Goal: Task Accomplishment & Management: Use online tool/utility

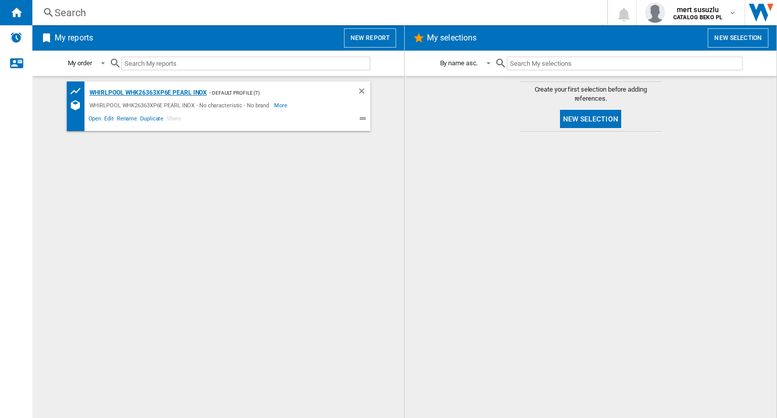
click at [146, 96] on div "WHIRLPOOL WHK26363XP6E PEARL INOX" at bounding box center [147, 93] width 120 height 13
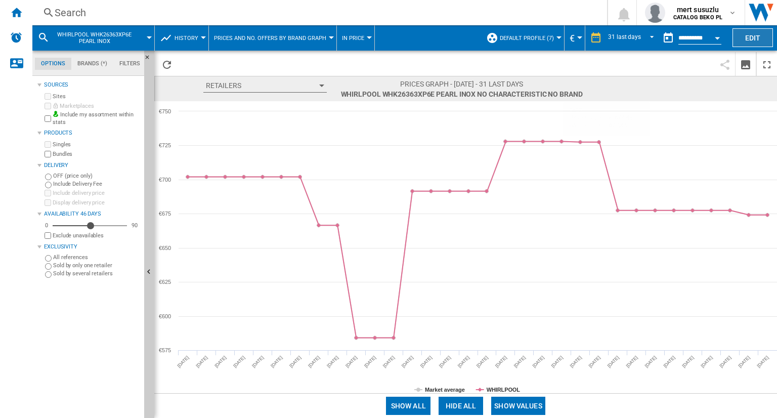
click at [753, 37] on button "Edit" at bounding box center [753, 37] width 40 height 19
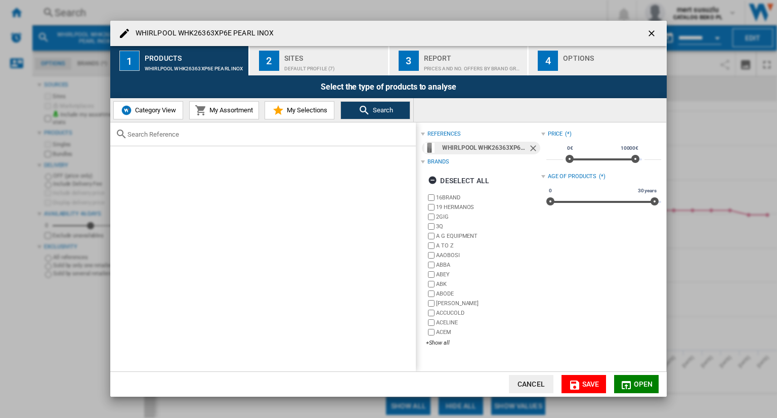
click at [234, 136] on input "text" at bounding box center [269, 135] width 283 height 8
paste input "WHD2 6472 X4E"
type input "WHD2 6472 X4E"
click at [124, 158] on div "Select" at bounding box center [123, 158] width 10 height 10
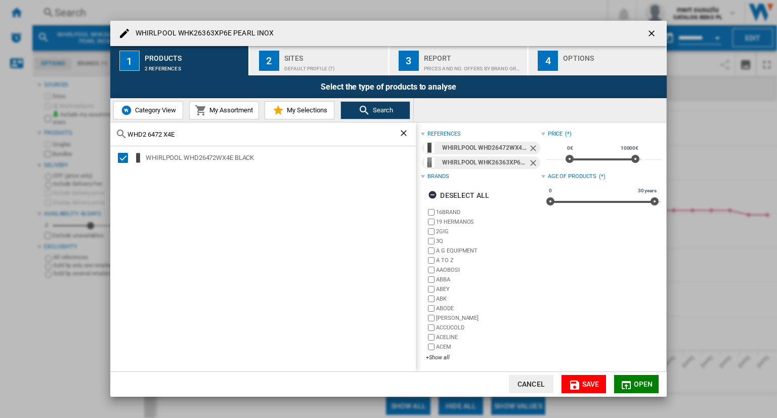
click at [530, 162] on ng-md-icon "Remove" at bounding box center [534, 164] width 12 height 12
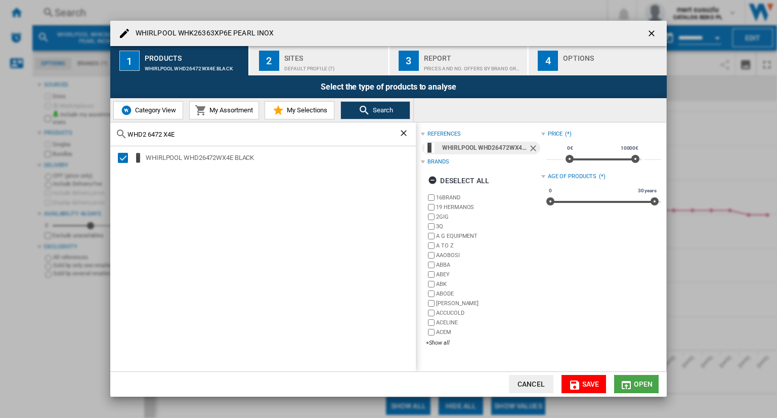
click at [634, 382] on button "Open" at bounding box center [636, 384] width 45 height 18
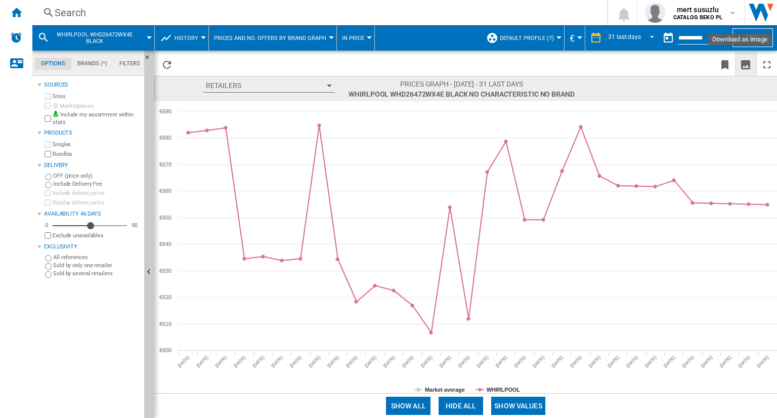
click at [749, 65] on ng-md-icon "Download as image" at bounding box center [746, 65] width 12 height 12
click at [540, 409] on button "Show values" at bounding box center [518, 406] width 54 height 18
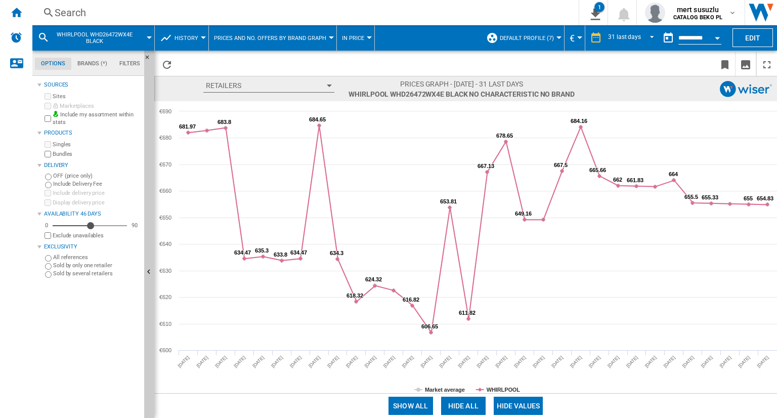
click at [540, 409] on button "Hide values" at bounding box center [519, 406] width 50 height 18
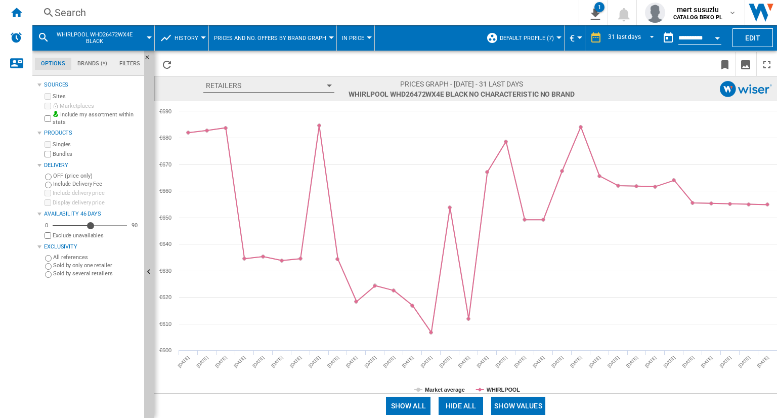
click at [540, 409] on button "Show values" at bounding box center [518, 406] width 54 height 18
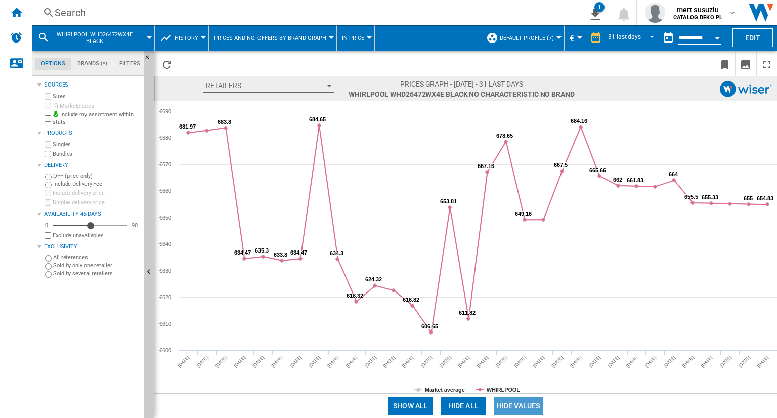
click at [521, 408] on button "Hide values" at bounding box center [519, 406] width 50 height 18
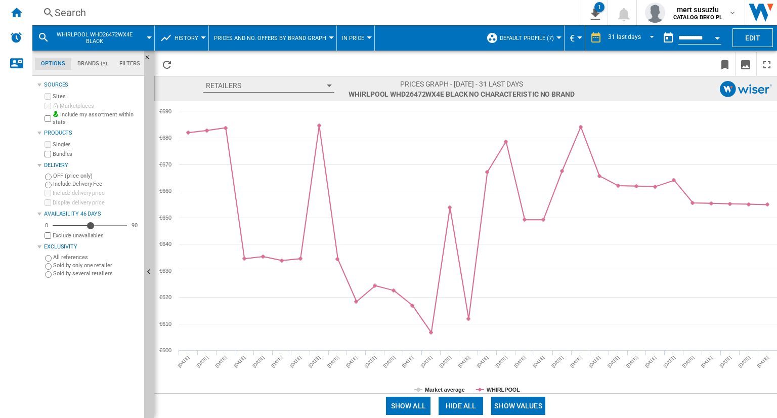
click at [523, 404] on button "Show values" at bounding box center [518, 406] width 54 height 18
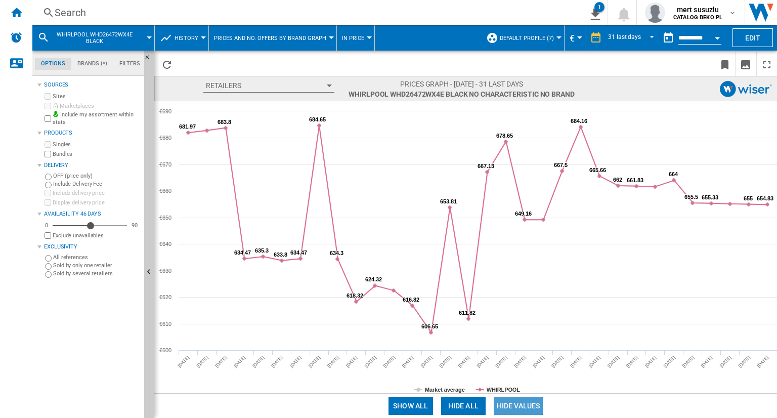
click at [523, 404] on button "Hide values" at bounding box center [519, 406] width 50 height 18
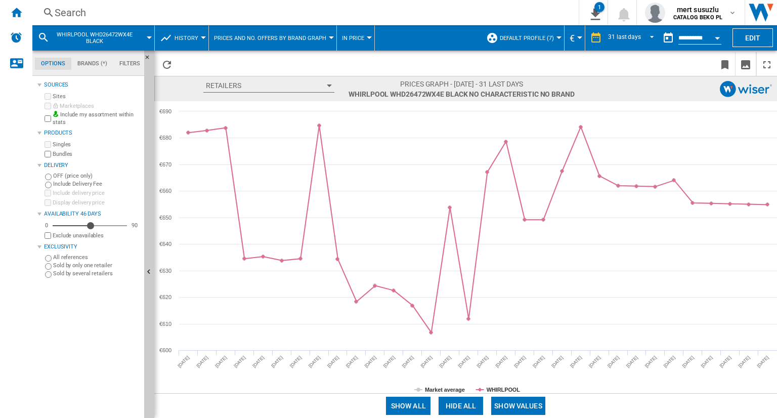
click at [523, 404] on button "Show values" at bounding box center [518, 406] width 54 height 18
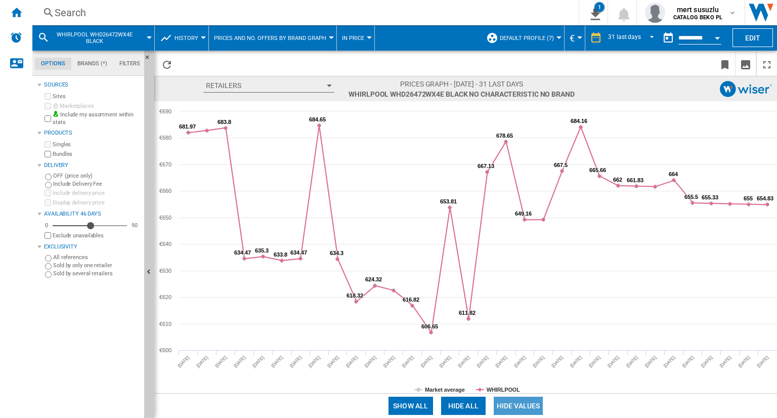
click at [523, 404] on button "Hide values" at bounding box center [519, 406] width 50 height 18
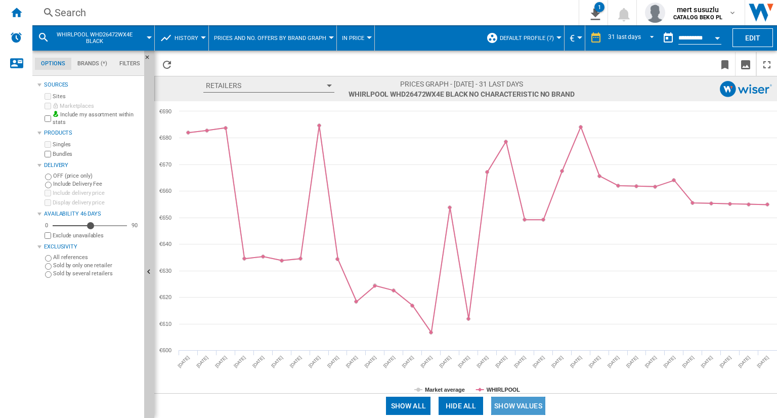
click at [523, 404] on button "Show values" at bounding box center [518, 406] width 54 height 18
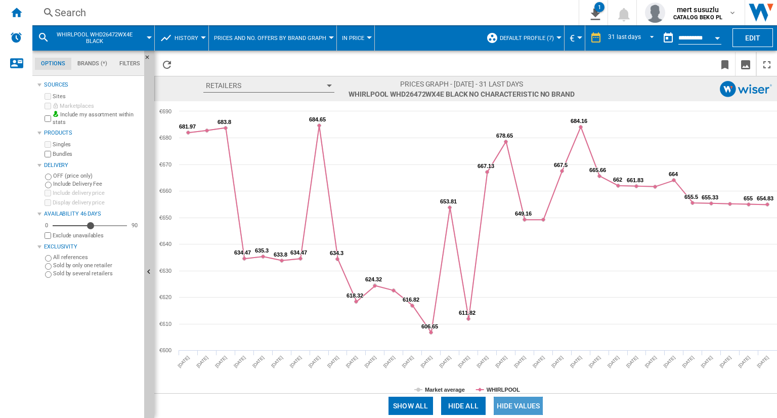
click at [523, 404] on button "Hide values" at bounding box center [519, 406] width 50 height 18
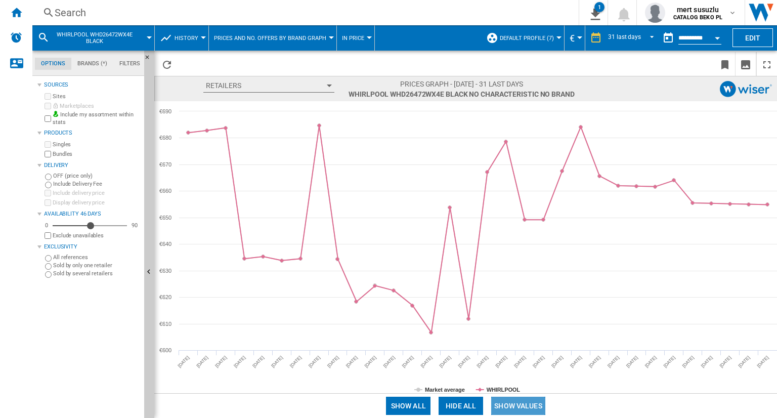
click at [523, 404] on button "Show values" at bounding box center [518, 406] width 54 height 18
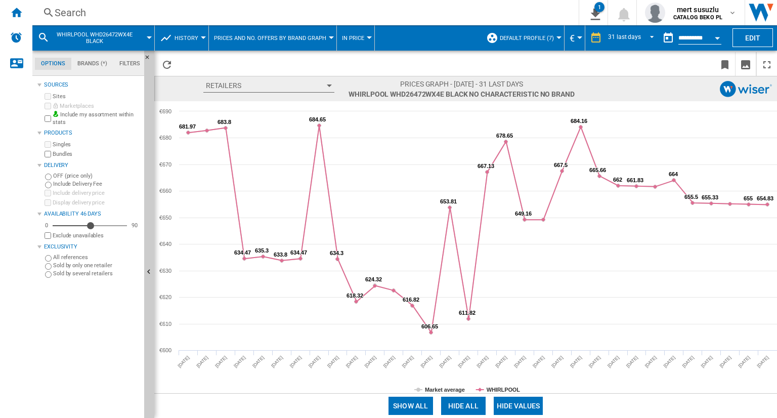
click at [523, 404] on button "Hide values" at bounding box center [519, 406] width 50 height 18
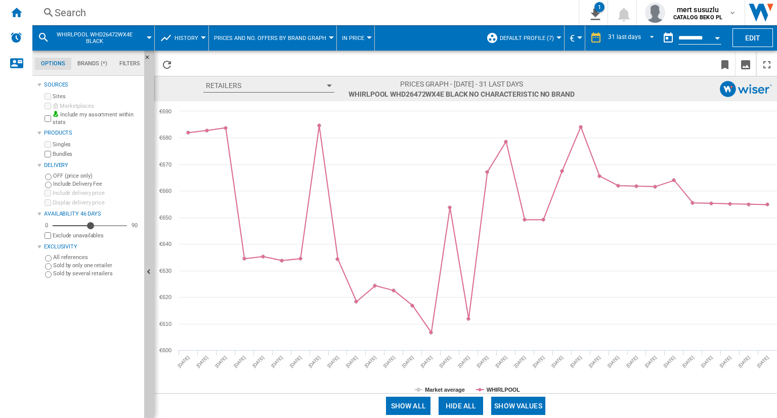
click at [523, 404] on button "Show values" at bounding box center [518, 406] width 54 height 18
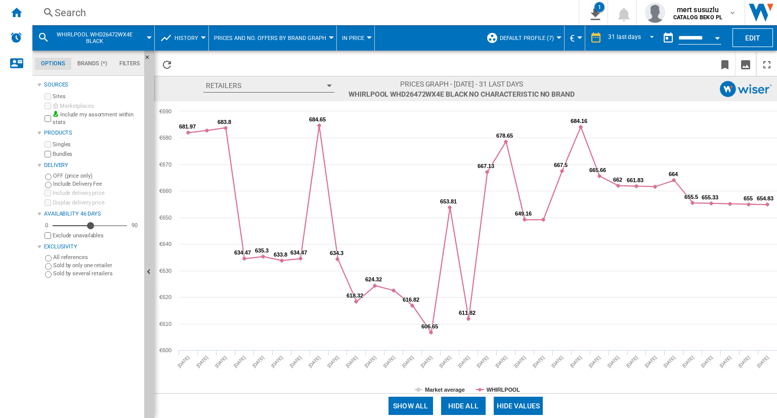
click at [523, 404] on button "Hide values" at bounding box center [519, 406] width 50 height 18
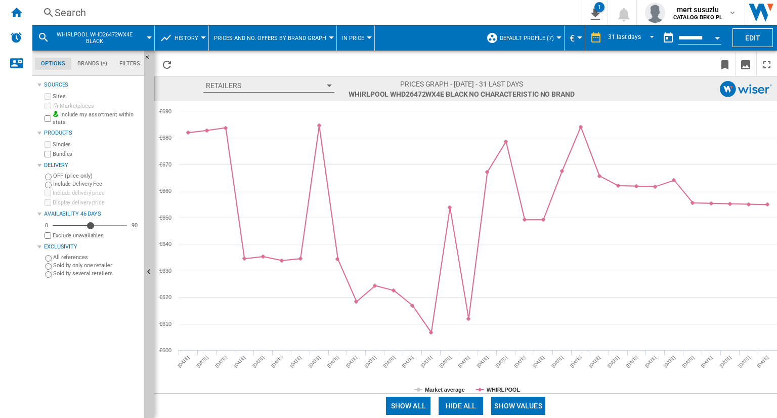
click at [523, 404] on button "Show values" at bounding box center [518, 406] width 54 height 18
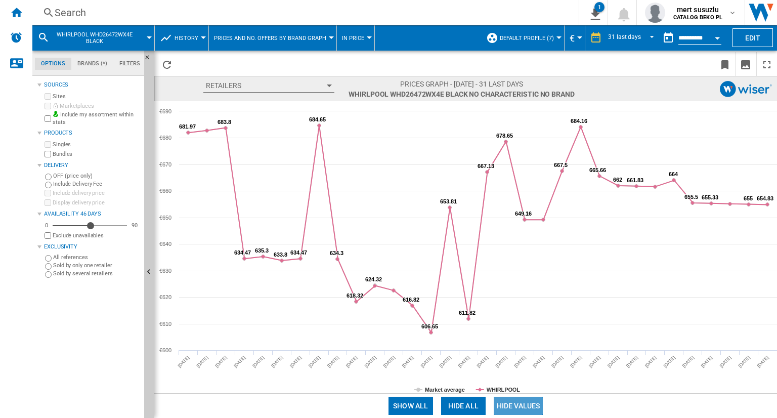
click at [523, 404] on button "Hide values" at bounding box center [519, 406] width 50 height 18
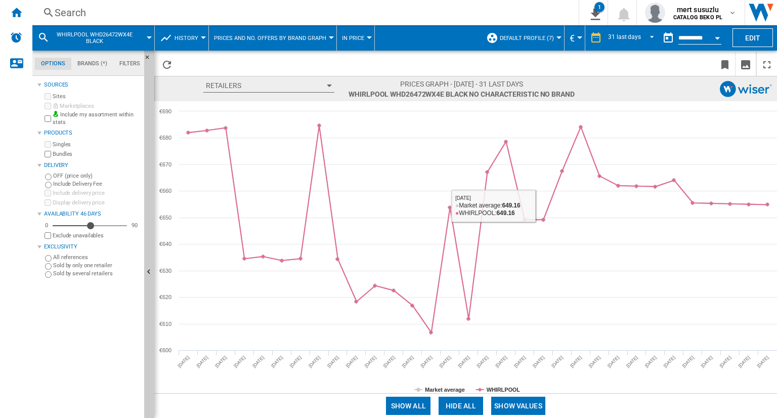
click at [522, 403] on button "Show values" at bounding box center [518, 406] width 54 height 18
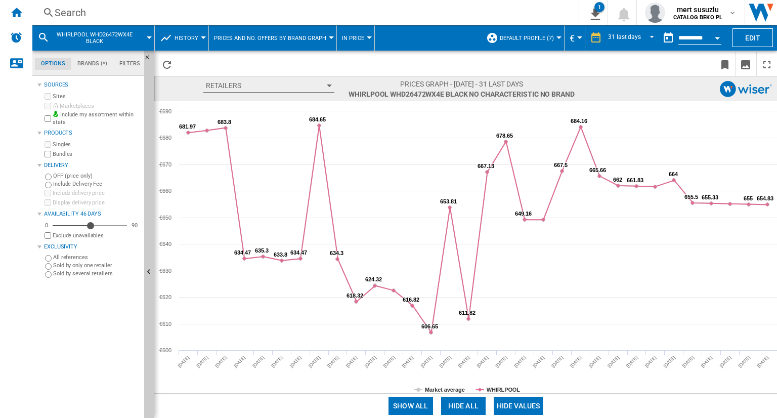
click at [522, 403] on button "Hide values" at bounding box center [519, 406] width 50 height 18
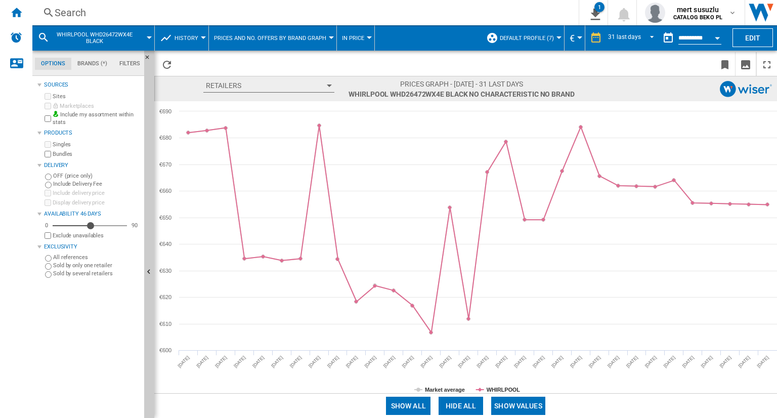
click at [522, 403] on button "Show values" at bounding box center [518, 406] width 54 height 18
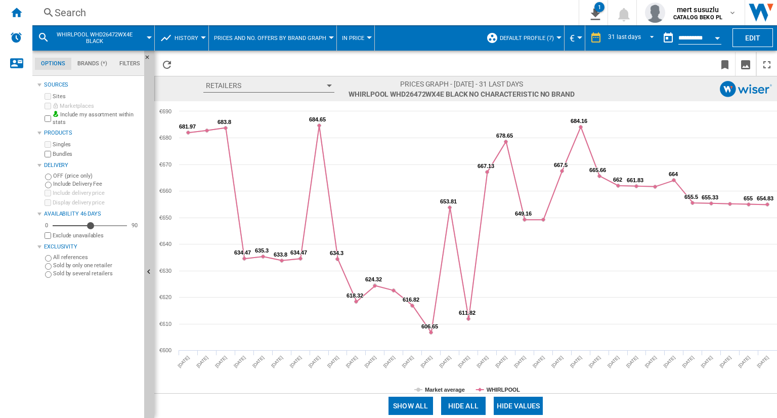
click at [522, 403] on button "Hide values" at bounding box center [519, 406] width 50 height 18
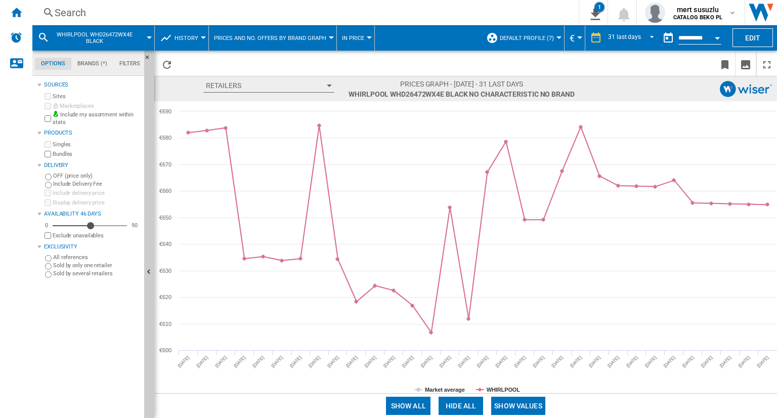
click at [522, 403] on button "Show values" at bounding box center [518, 406] width 54 height 18
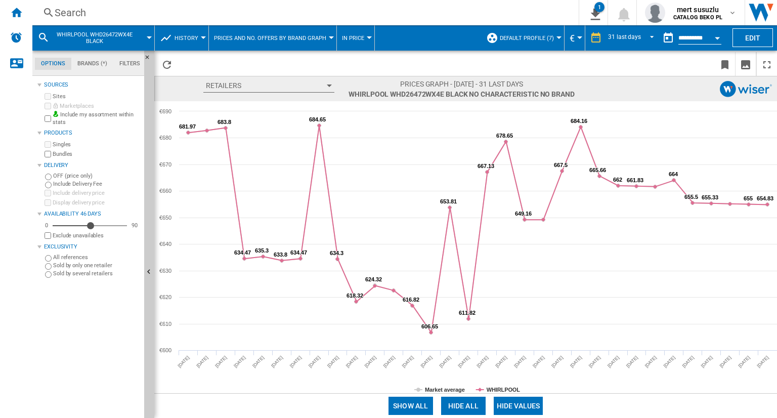
click at [522, 403] on button "Hide values" at bounding box center [519, 406] width 50 height 18
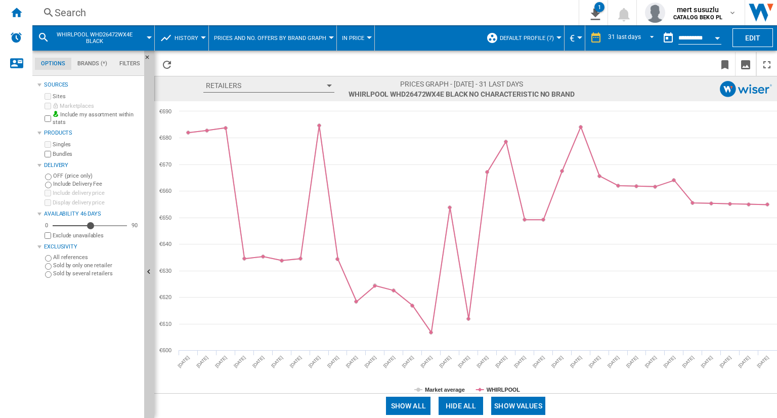
click at [522, 403] on button "Show values" at bounding box center [518, 406] width 54 height 18
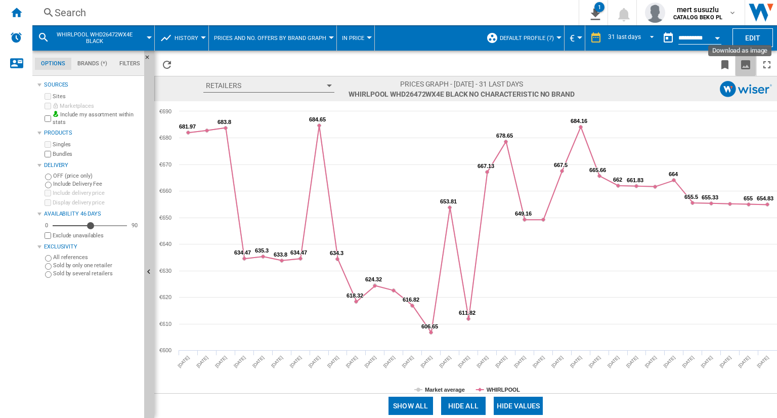
click at [745, 61] on ng-md-icon "Download as image" at bounding box center [746, 65] width 12 height 12
click at [741, 59] on ng-md-icon "Download as image" at bounding box center [746, 65] width 12 height 12
click at [748, 33] on button "Edit" at bounding box center [753, 37] width 40 height 19
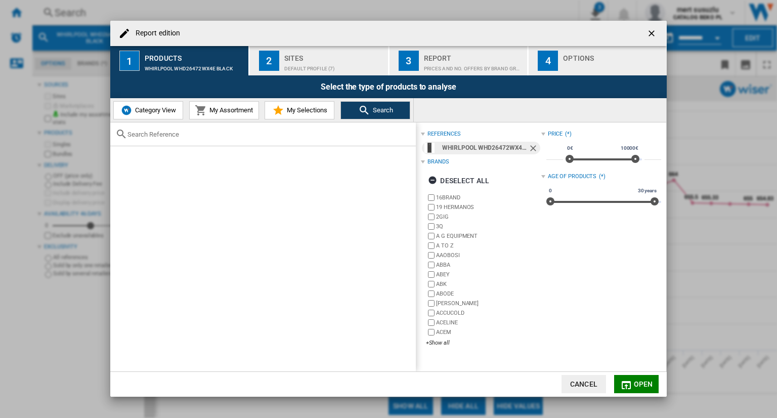
click at [168, 132] on input "text" at bounding box center [269, 135] width 283 height 8
paste input "WHD2 6552 X4E"
click at [533, 150] on ng-md-icon "Remove" at bounding box center [534, 149] width 12 height 12
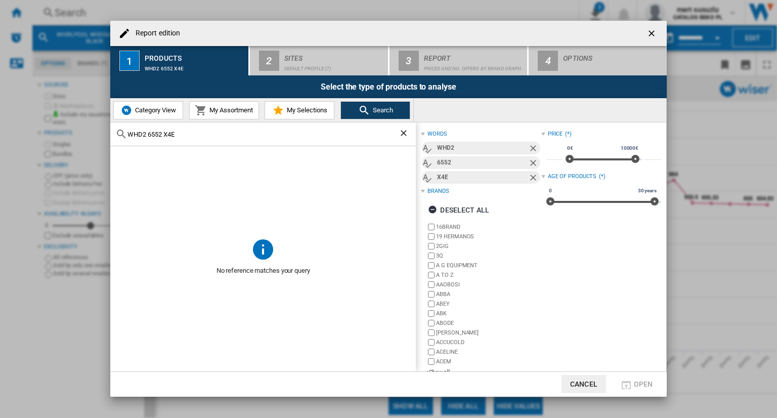
click at [150, 133] on input "WHD2 6552 X4E" at bounding box center [263, 135] width 271 height 8
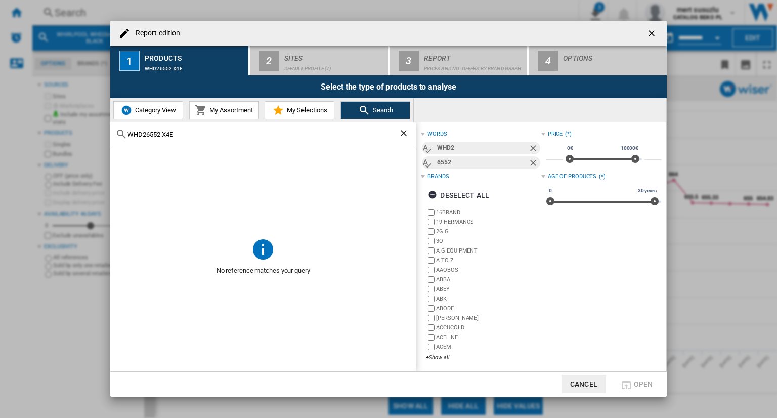
click at [184, 133] on input "WHD26552 X4E" at bounding box center [263, 135] width 271 height 8
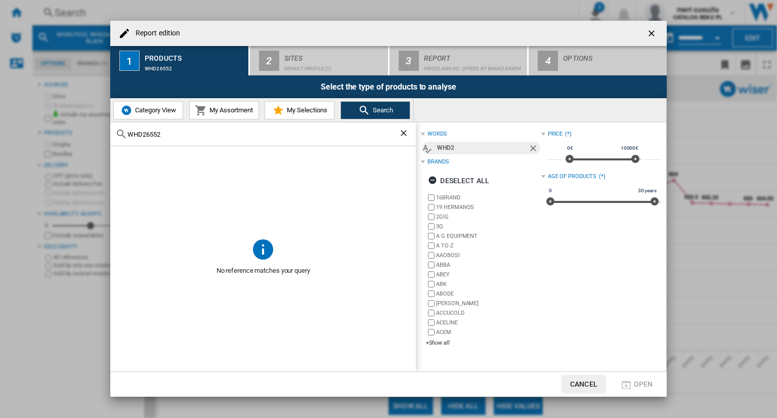
click at [270, 136] on input "WHD26552" at bounding box center [263, 135] width 271 height 8
type input "W"
paste input "WHD2"
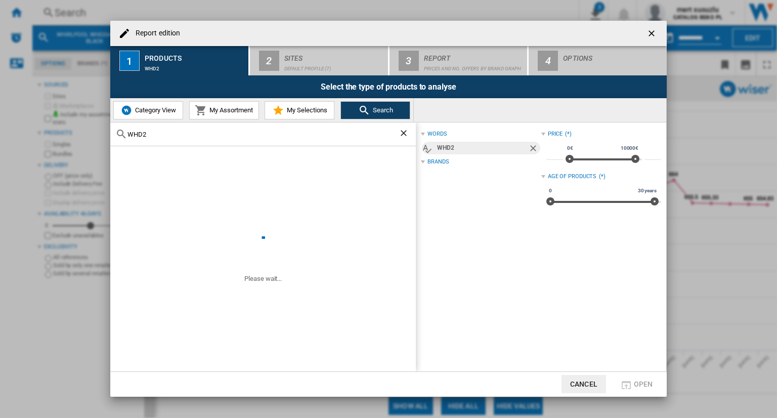
type input "WHD2"
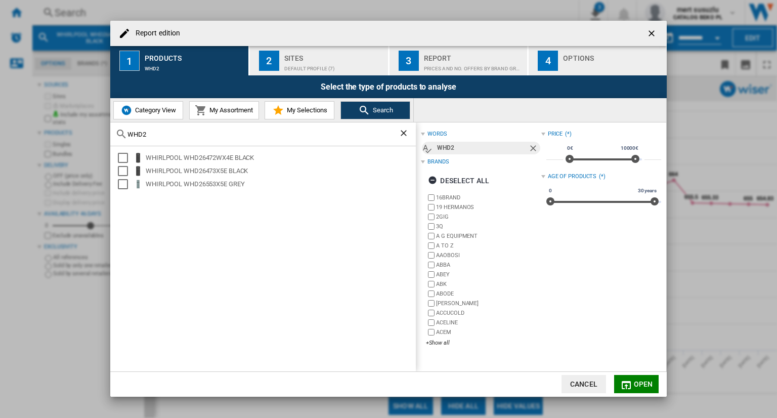
click at [531, 150] on ng-md-icon "Remove" at bounding box center [534, 149] width 12 height 12
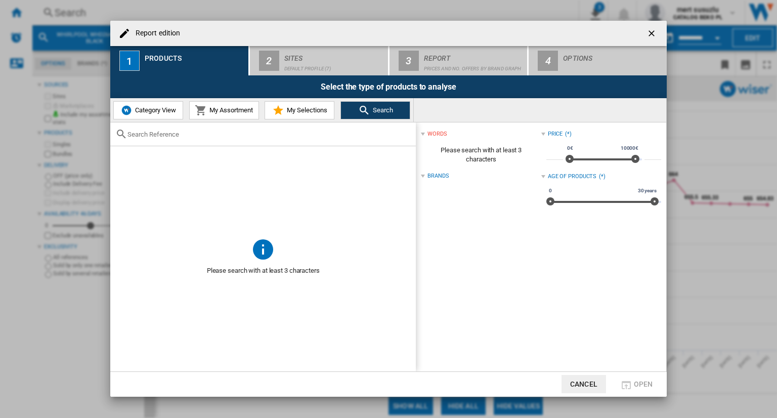
click at [654, 32] on ng-md-icon "getI18NText('BUTTONS.CLOSE_DIALOG')" at bounding box center [653, 34] width 12 height 12
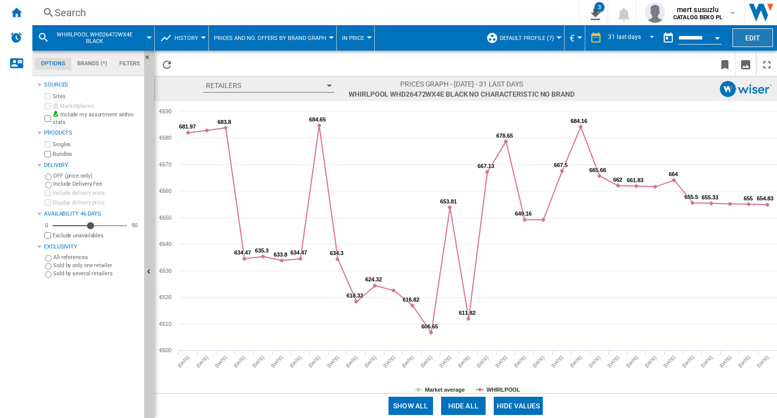
click at [769, 36] on button "Edit" at bounding box center [753, 37] width 40 height 19
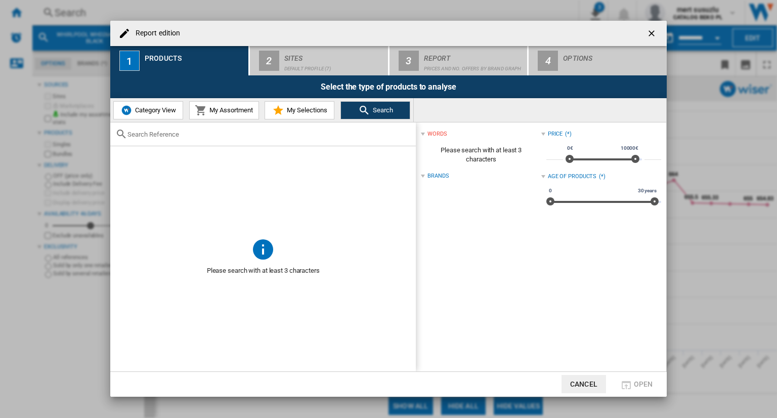
click at [185, 129] on div at bounding box center [263, 134] width 306 height 24
click at [185, 132] on input "text" at bounding box center [269, 135] width 283 height 8
click at [228, 127] on div at bounding box center [263, 134] width 306 height 24
click at [210, 136] on input "text" at bounding box center [269, 135] width 283 height 8
paste input "WHD2 6552 X4E"
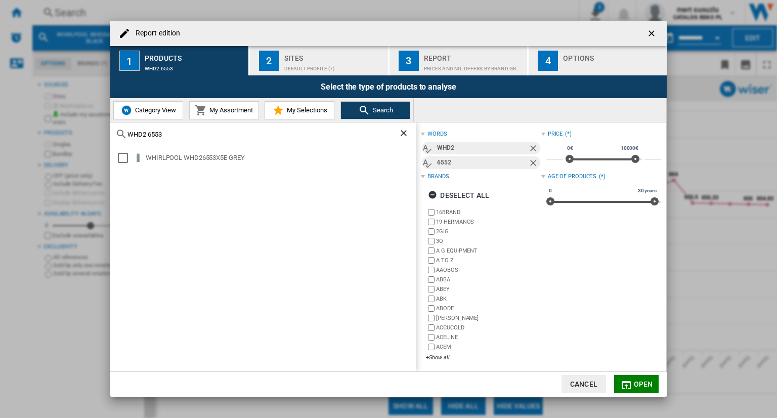
click at [196, 139] on div "WHD2 6553" at bounding box center [263, 134] width 306 height 24
click at [198, 136] on input "WHD2 6553" at bounding box center [263, 135] width 271 height 8
type input "W"
paste input "WHD2 6552 X4E"
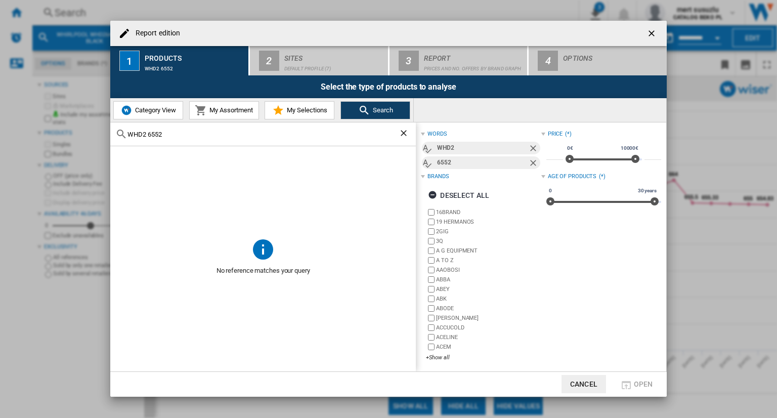
type input "WHD2 6552"
click at [405, 137] on ng-md-icon "Clear search" at bounding box center [405, 134] width 12 height 12
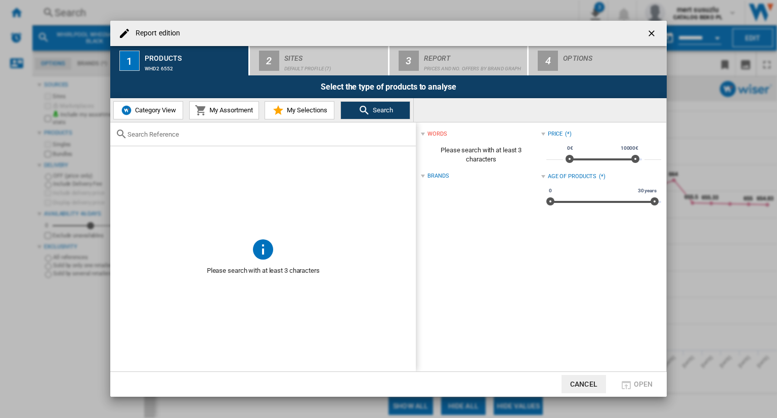
click at [653, 34] on ng-md-icon "getI18NText('BUTTONS.CLOSE_DIALOG')" at bounding box center [653, 34] width 12 height 12
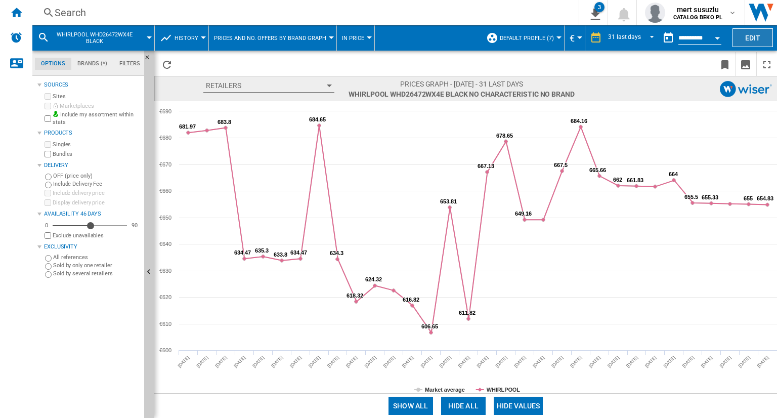
click at [758, 41] on button "Edit" at bounding box center [753, 37] width 40 height 19
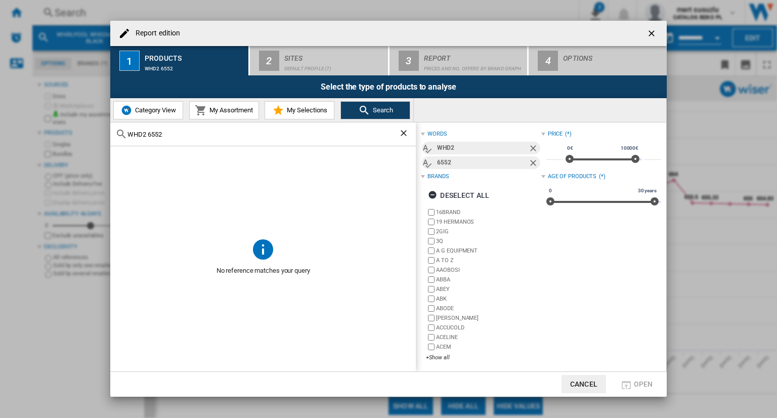
click at [178, 140] on div "WHD2 6552" at bounding box center [263, 134] width 306 height 24
click at [178, 138] on div "WHD2 6552" at bounding box center [263, 134] width 306 height 24
click at [176, 136] on input "WHD2 6552" at bounding box center [263, 135] width 271 height 8
type input "WHD2"
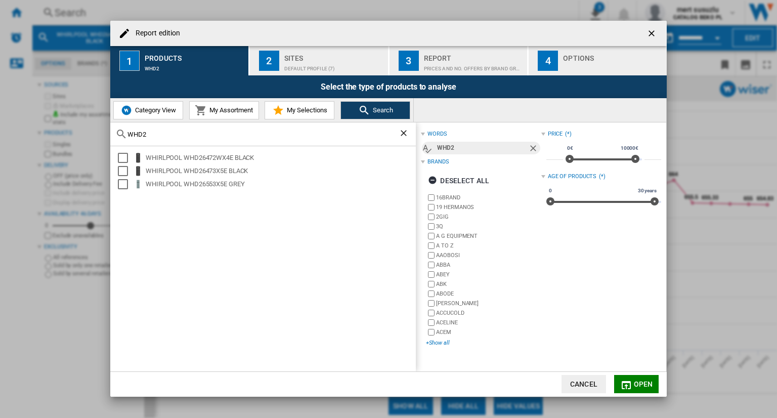
click at [440, 343] on div "+Show all" at bounding box center [483, 343] width 115 height 8
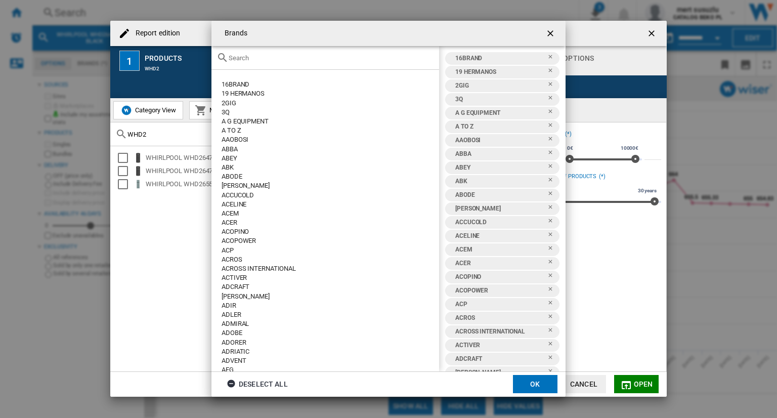
click at [548, 34] on ng-md-icon "getI18NText('BUTTONS.CLOSE_DIALOG')" at bounding box center [552, 34] width 12 height 12
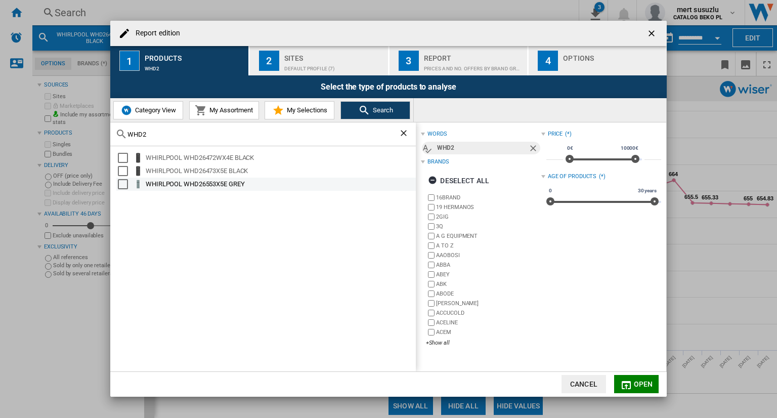
click at [238, 185] on div "WHIRLPOOL WHD26553X5E GREY" at bounding box center [280, 184] width 269 height 10
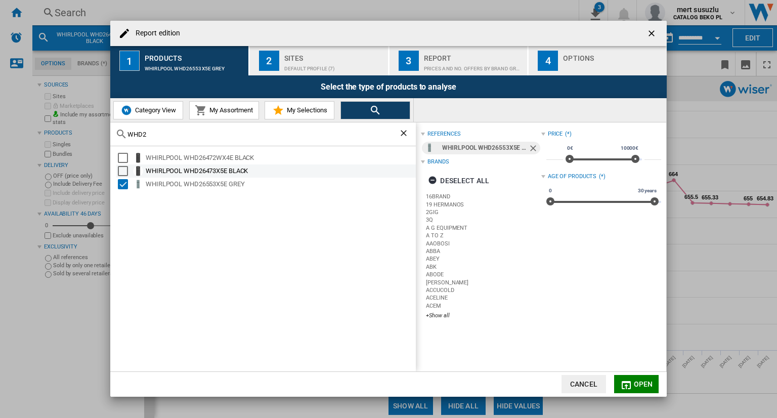
click at [215, 171] on div "WHIRLPOOL WHD26473X5E BLACK" at bounding box center [280, 171] width 269 height 10
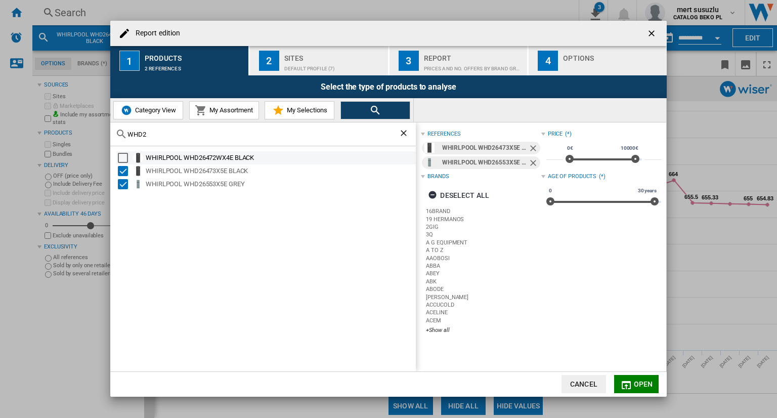
click at [219, 158] on div "WHIRLPOOL WHD26472WX4E BLACK" at bounding box center [280, 158] width 269 height 10
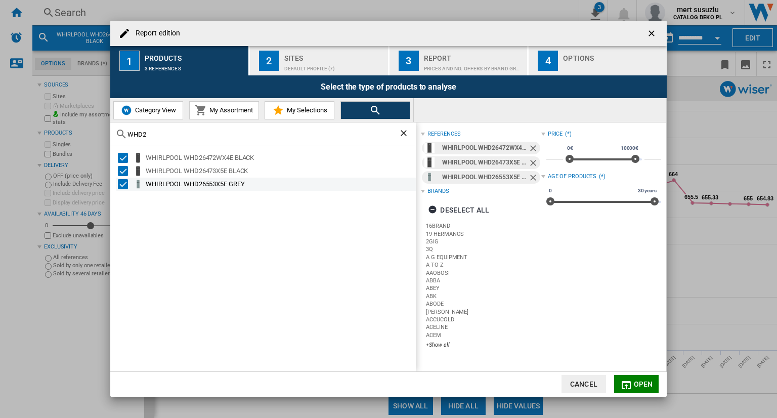
click at [218, 181] on div "WHIRLPOOL WHD26553X5E GREY" at bounding box center [280, 184] width 269 height 10
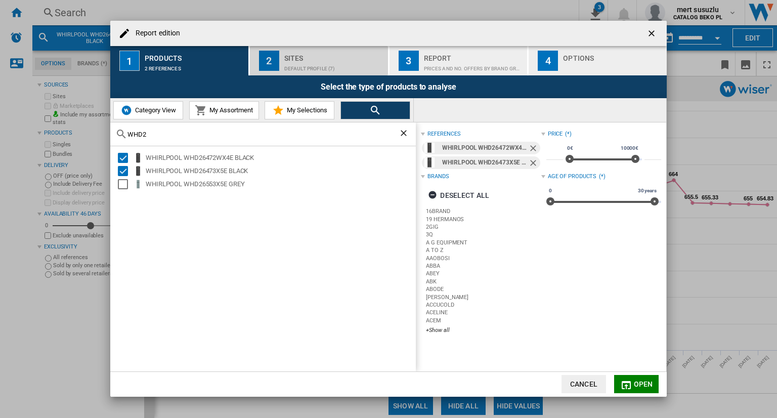
click at [308, 61] on div "Default profile (7)" at bounding box center [334, 66] width 100 height 11
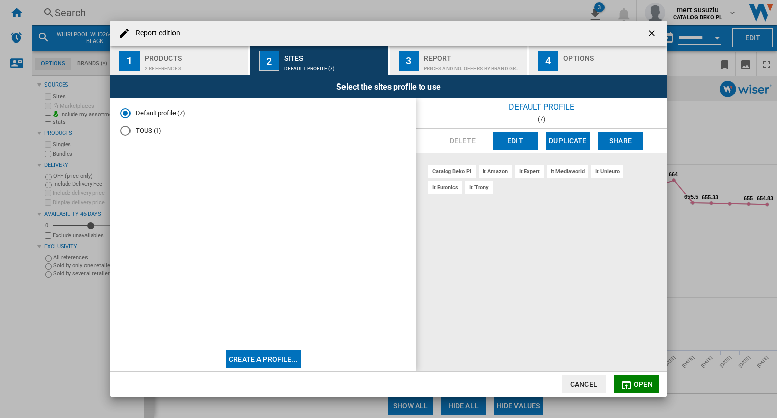
click at [219, 59] on div "Products" at bounding box center [195, 55] width 100 height 11
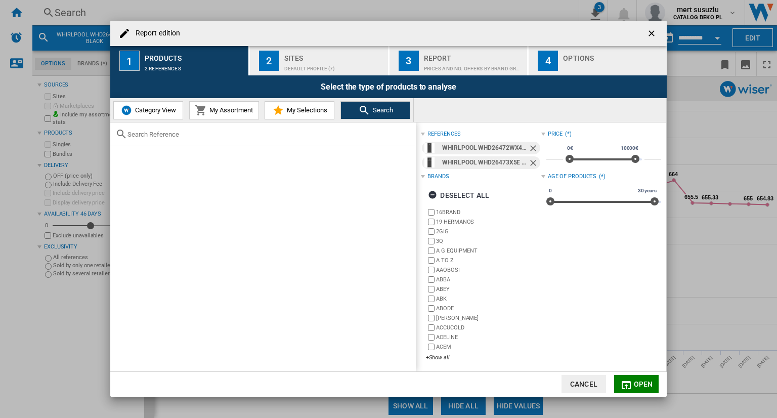
click at [532, 164] on ng-md-icon "Remove" at bounding box center [534, 164] width 12 height 12
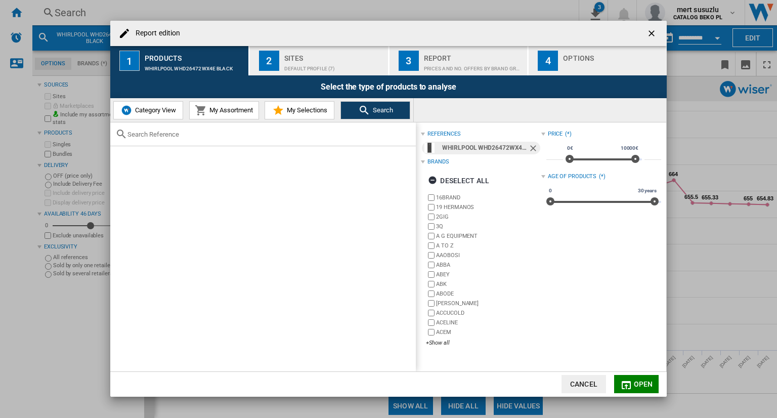
click at [530, 148] on ng-md-icon "Remove" at bounding box center [534, 149] width 12 height 12
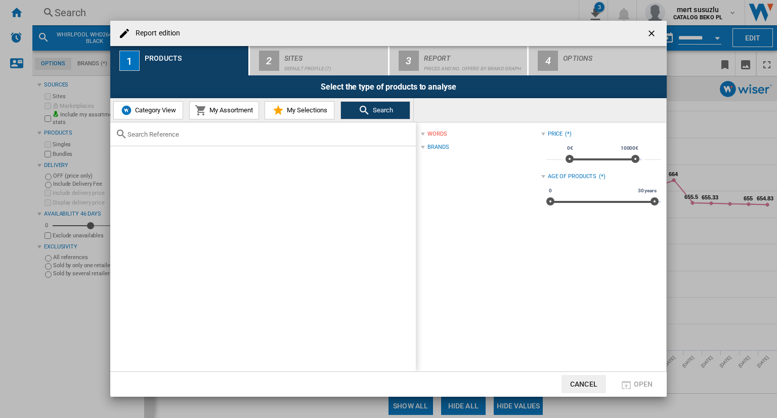
click at [282, 132] on input "text" at bounding box center [269, 135] width 283 height 8
paste input "W"
click at [282, 132] on input "text" at bounding box center [269, 135] width 283 height 8
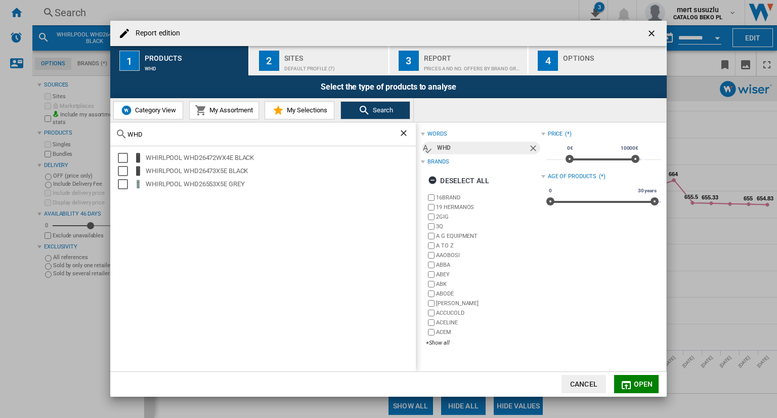
click at [182, 137] on input "WHD" at bounding box center [263, 135] width 271 height 8
type input "W"
type input "WHD"
